Goal: Find specific page/section: Find specific page/section

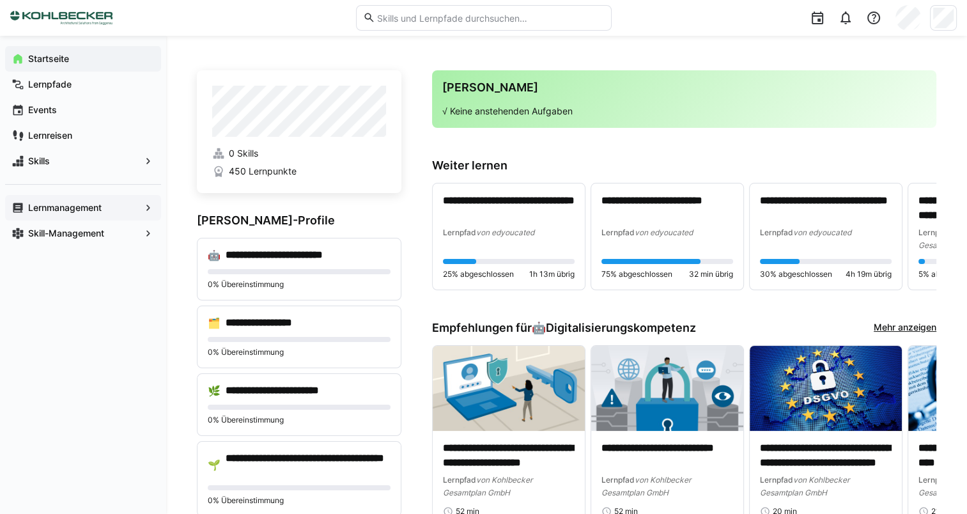
click at [0, 0] on app-navigation-label "Lernmanagement" at bounding box center [0, 0] width 0 height 0
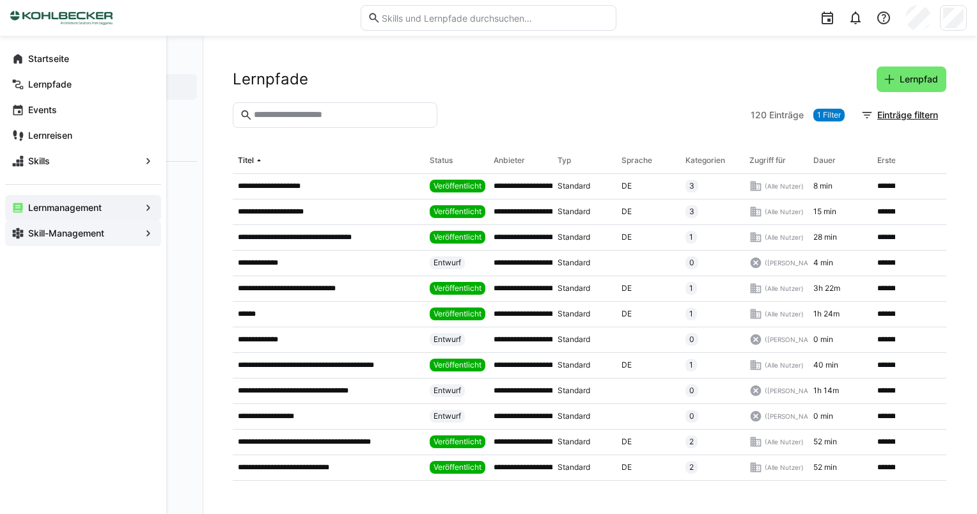
click at [0, 0] on app-navigation-label "Skill-Management" at bounding box center [0, 0] width 0 height 0
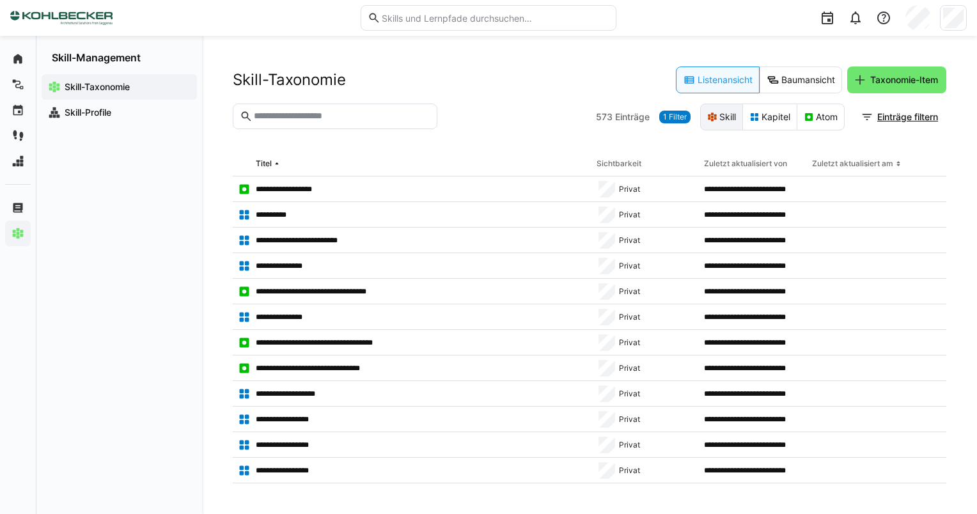
click at [729, 115] on eds-button-option "Skill" at bounding box center [721, 117] width 43 height 27
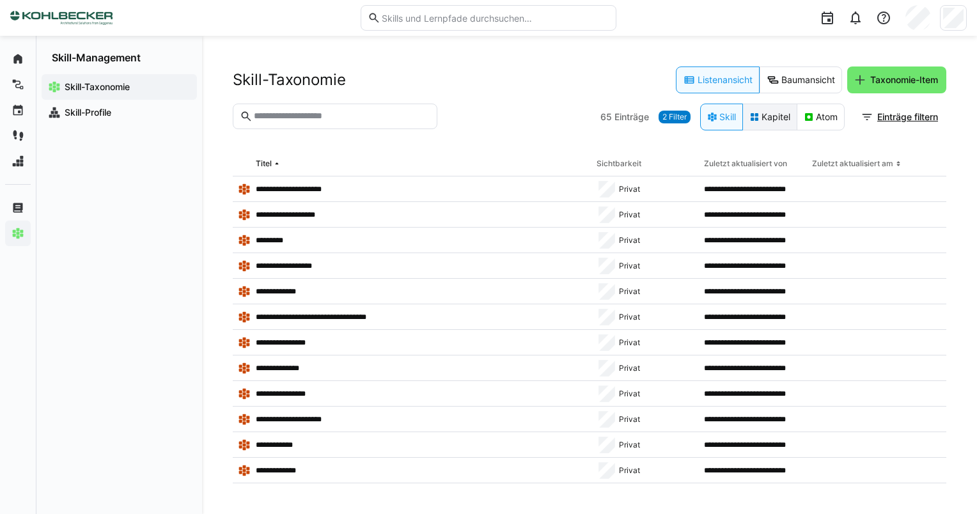
click at [770, 118] on eds-button-option "Kapitel" at bounding box center [769, 117] width 55 height 27
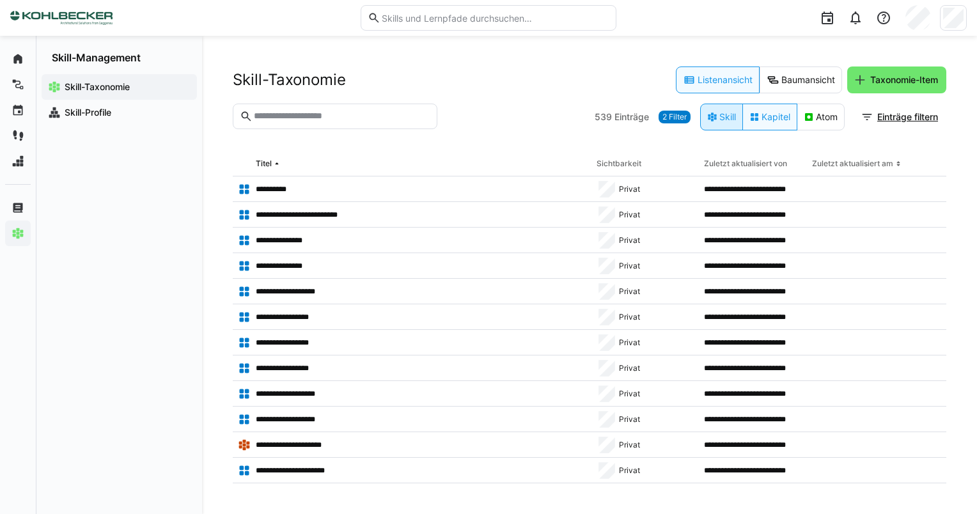
click at [721, 130] on eds-button-option "Skill" at bounding box center [721, 117] width 43 height 27
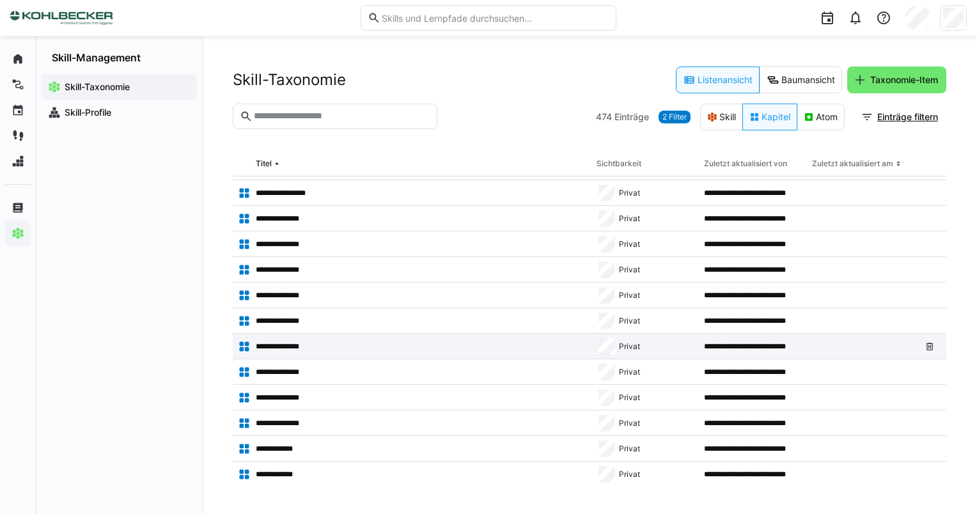
scroll to position [575, 0]
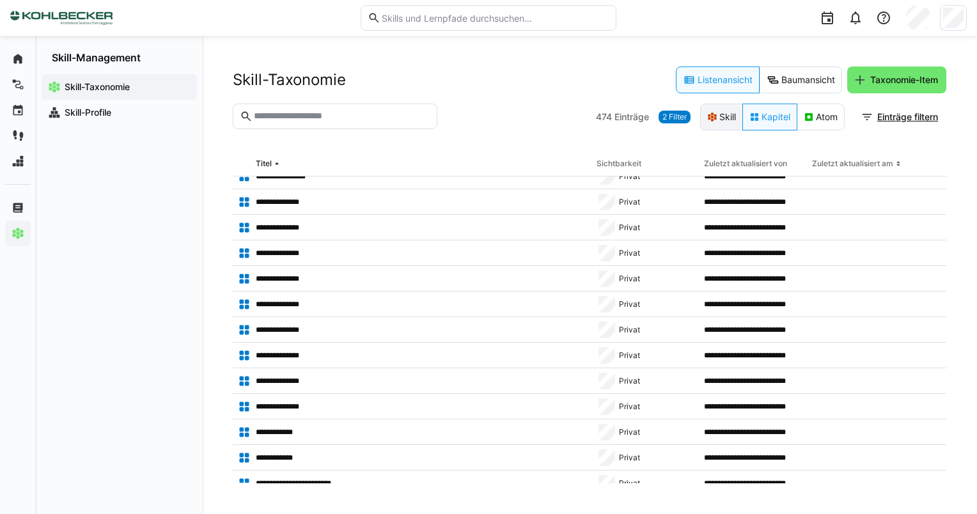
click at [726, 114] on eds-button-option "Skill" at bounding box center [721, 117] width 43 height 27
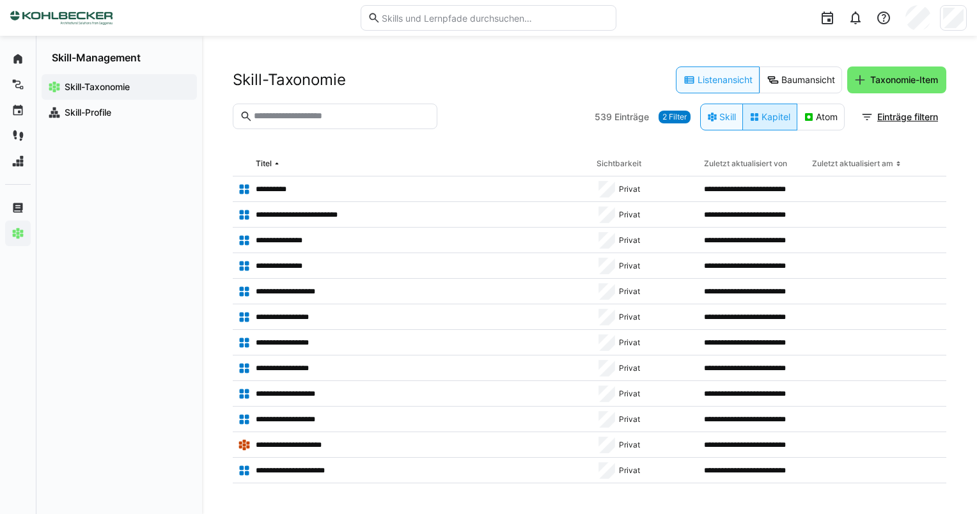
click at [782, 120] on eds-button-option "Kapitel" at bounding box center [769, 117] width 55 height 27
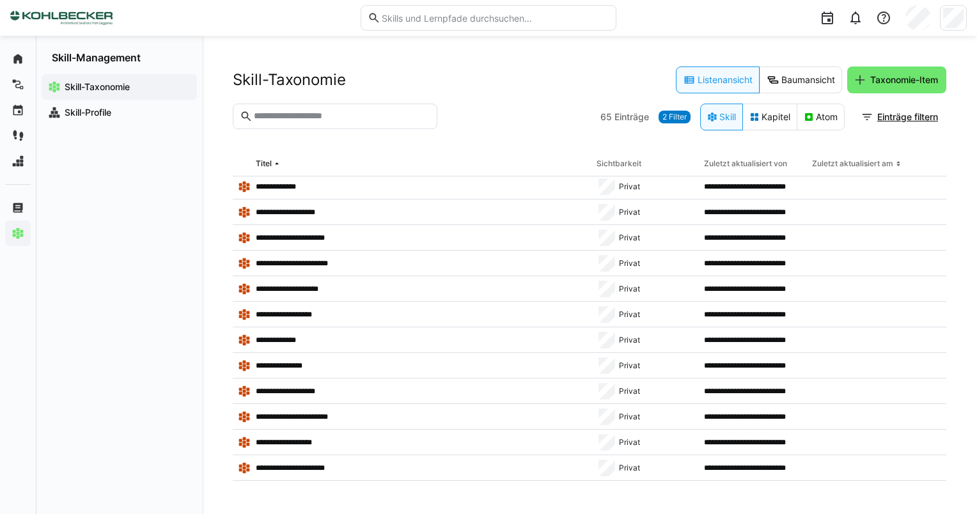
scroll to position [844, 0]
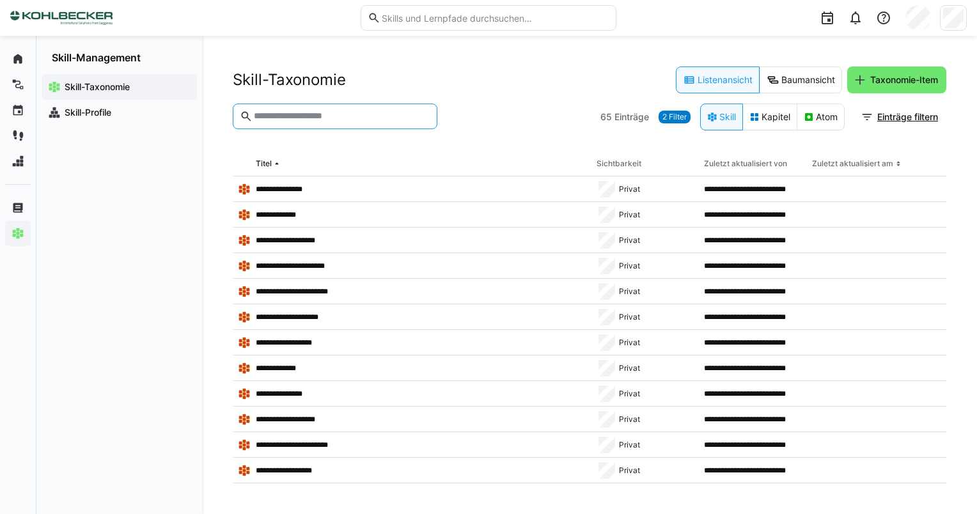
click at [310, 116] on input "text" at bounding box center [341, 117] width 178 height 12
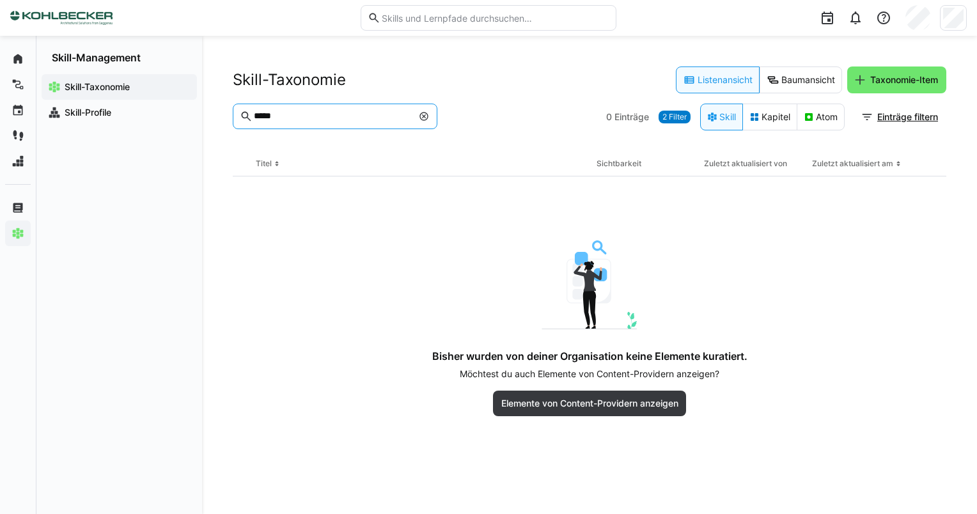
drag, startPoint x: 286, startPoint y: 111, endPoint x: 233, endPoint y: 111, distance: 53.7
click at [233, 111] on eds-input "*****" at bounding box center [335, 117] width 205 height 26
type input "*****"
click at [423, 115] on eds-icon at bounding box center [424, 116] width 10 height 10
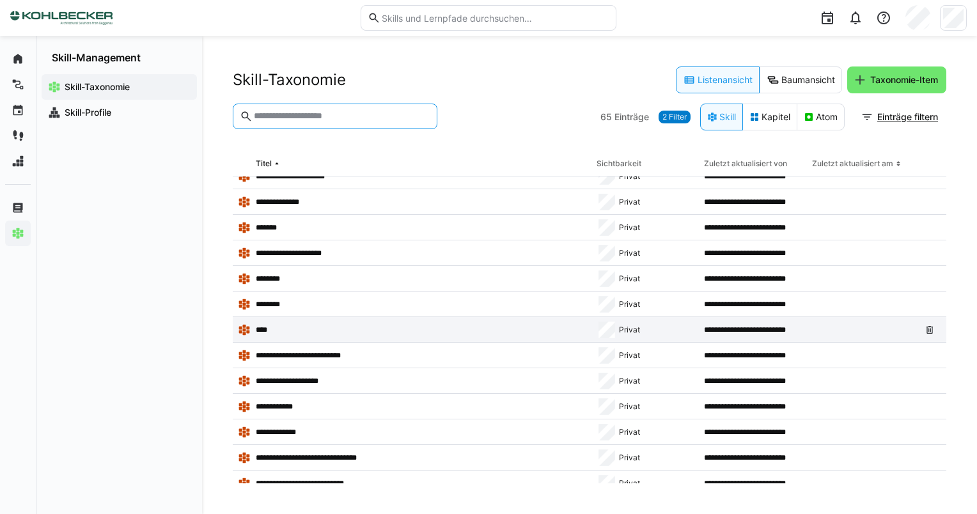
scroll to position [383, 0]
